Goal: Task Accomplishment & Management: Manage account settings

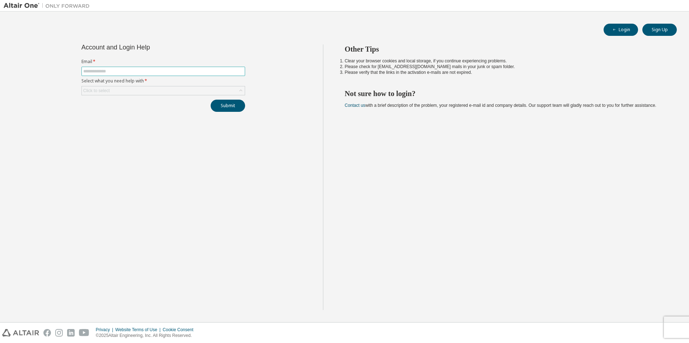
click at [191, 73] on input "text" at bounding box center [163, 72] width 160 height 6
type input "**********"
click at [207, 93] on div "Click to select" at bounding box center [163, 90] width 163 height 9
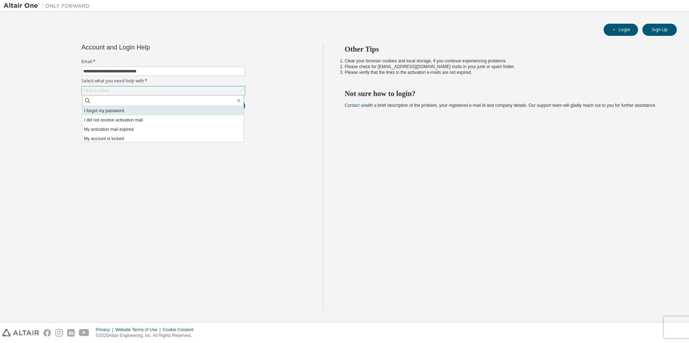
click at [177, 111] on li "I forgot my password" at bounding box center [162, 110] width 161 height 9
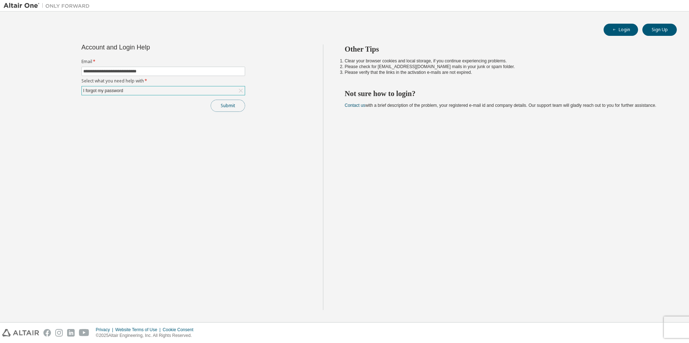
click at [233, 108] on button "Submit" at bounding box center [228, 106] width 34 height 12
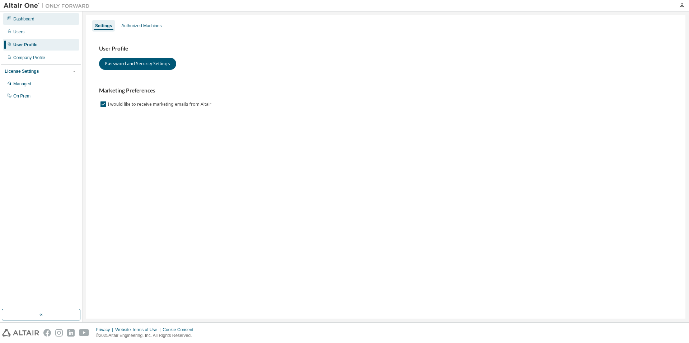
click at [32, 19] on div "Dashboard" at bounding box center [23, 19] width 21 height 6
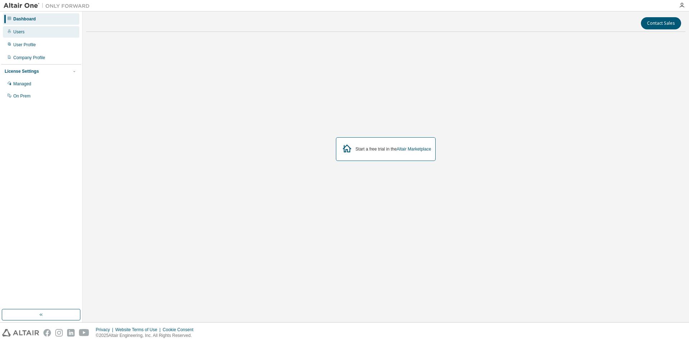
click at [32, 29] on div "Users" at bounding box center [41, 31] width 76 height 11
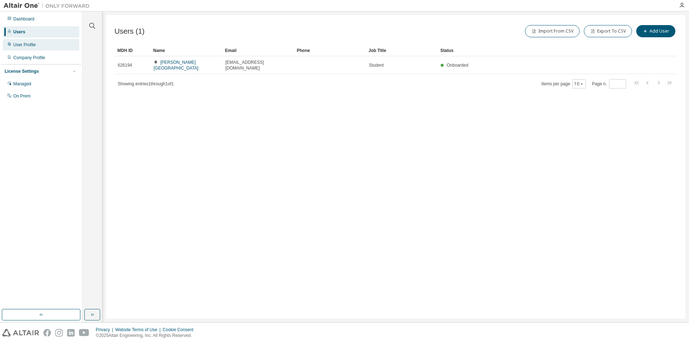
click at [30, 46] on div "User Profile" at bounding box center [24, 45] width 23 height 6
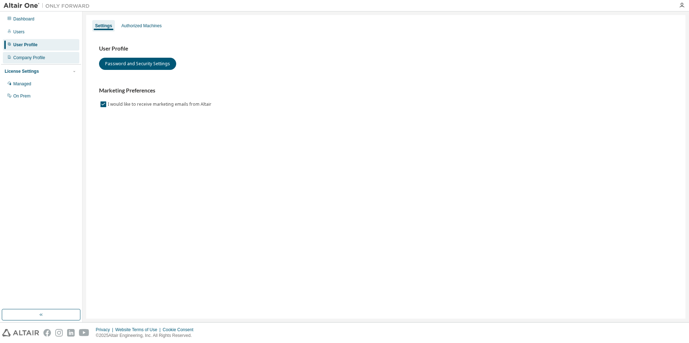
click at [33, 56] on div "Company Profile" at bounding box center [29, 58] width 32 height 6
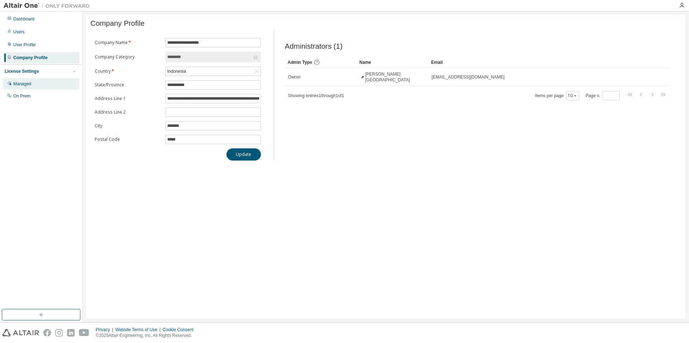
click at [32, 82] on div "Managed" at bounding box center [41, 83] width 76 height 11
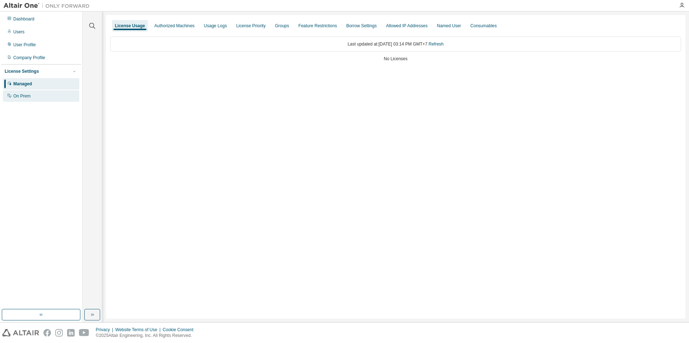
click at [35, 92] on div "On Prem" at bounding box center [41, 95] width 76 height 11
